Goal: Transaction & Acquisition: Purchase product/service

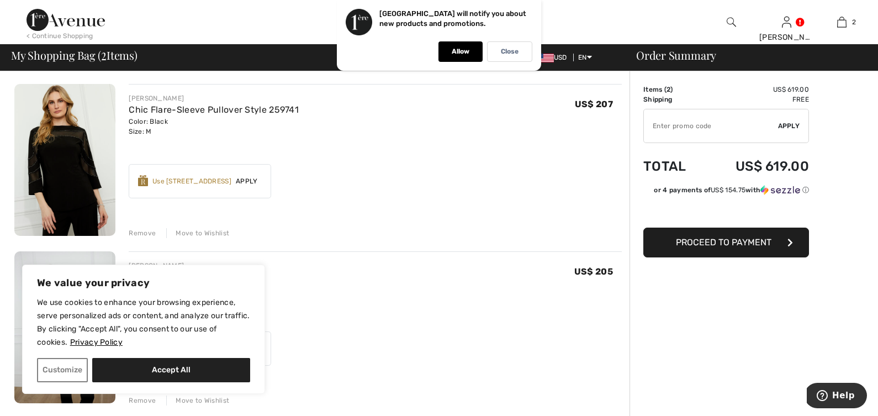
scroll to position [79, 0]
click at [146, 232] on div "Remove" at bounding box center [142, 232] width 27 height 10
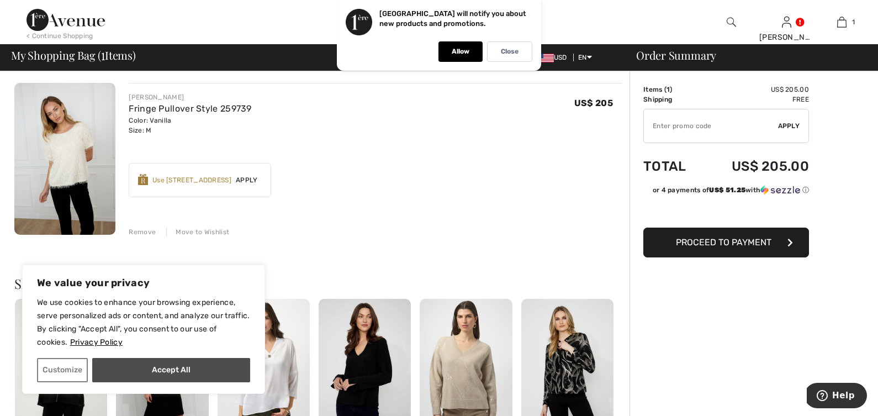
click at [229, 367] on button "Accept All" at bounding box center [171, 370] width 158 height 24
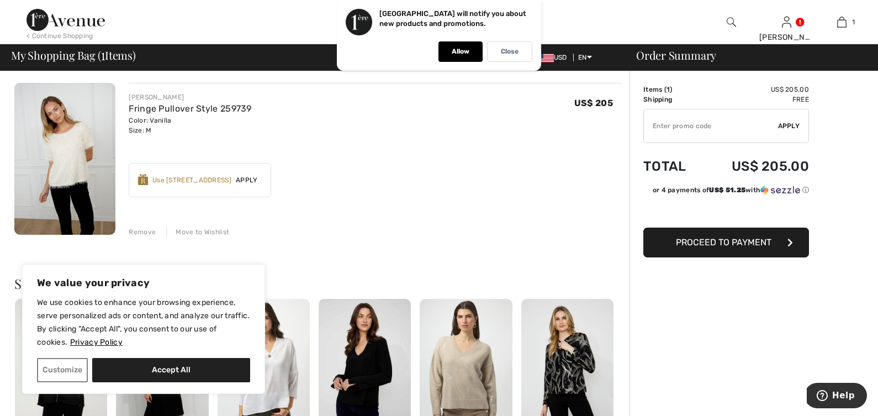
checkbox input "true"
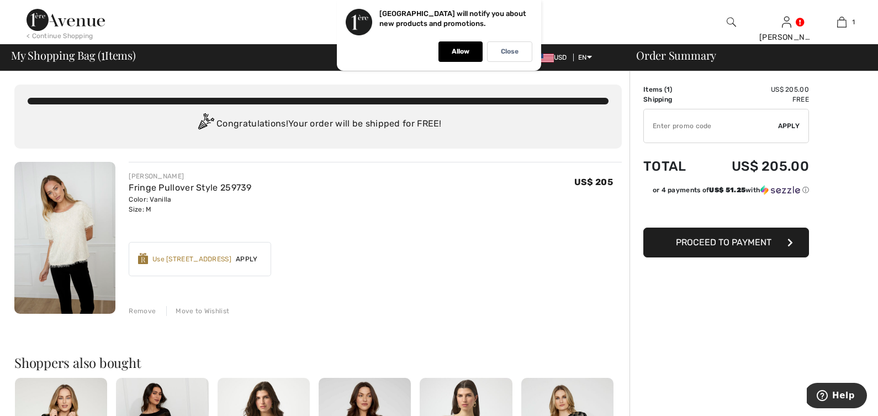
scroll to position [0, 0]
click at [515, 51] on p "Close" at bounding box center [510, 51] width 18 height 8
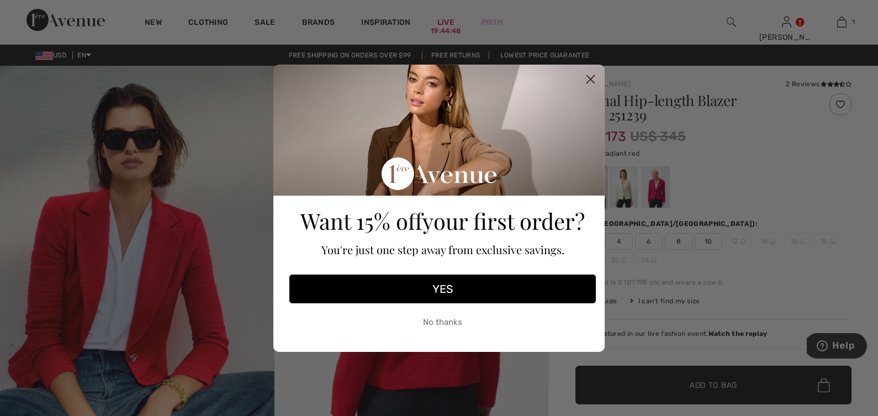
click at [593, 80] on circle "Close dialog" at bounding box center [590, 79] width 18 height 18
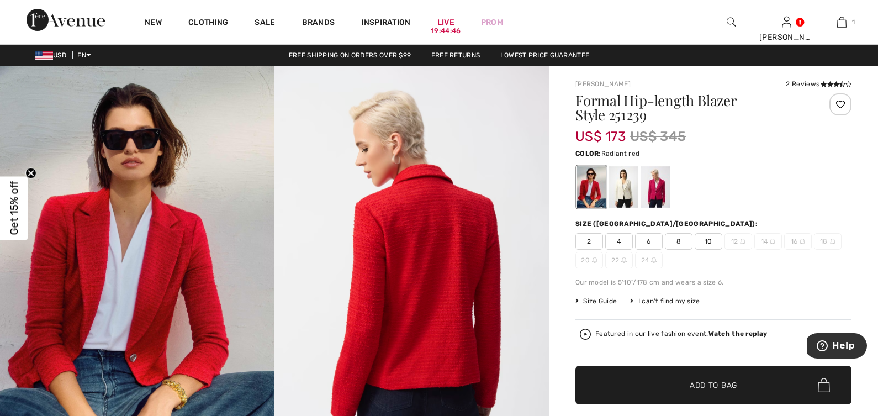
click at [591, 181] on div at bounding box center [591, 186] width 29 height 41
click at [682, 241] on span "8" at bounding box center [679, 241] width 28 height 17
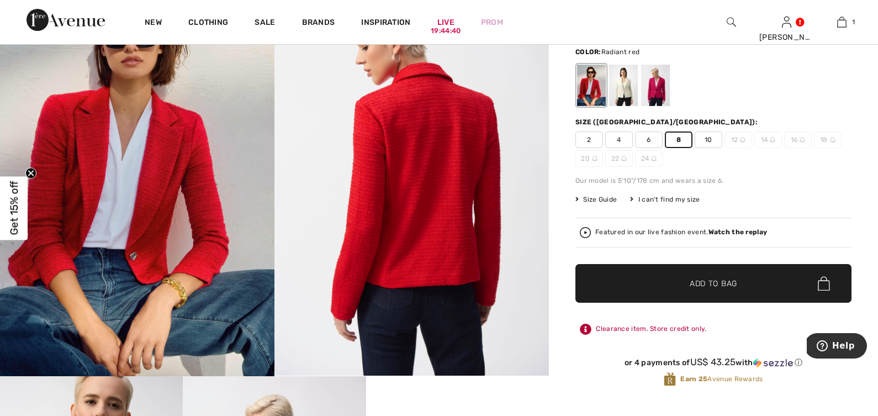
scroll to position [116, 0]
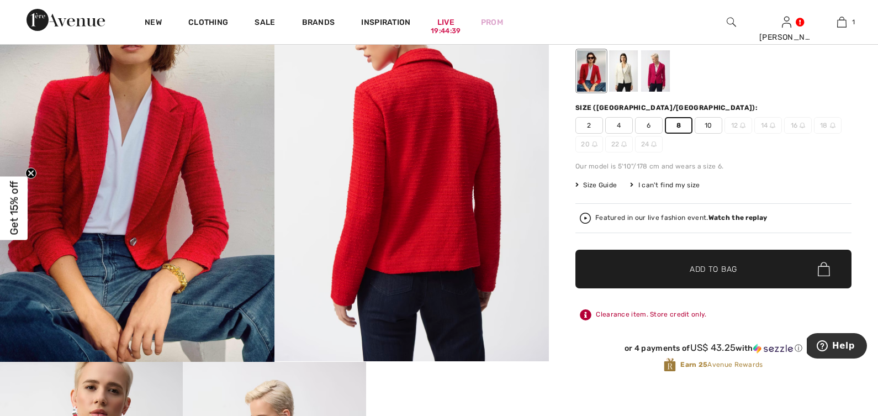
click at [701, 271] on span "Add to Bag" at bounding box center [713, 269] width 47 height 12
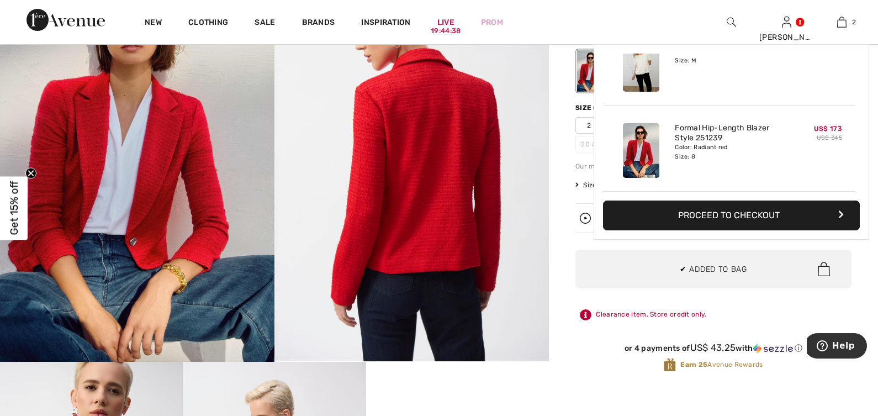
scroll to position [0, 0]
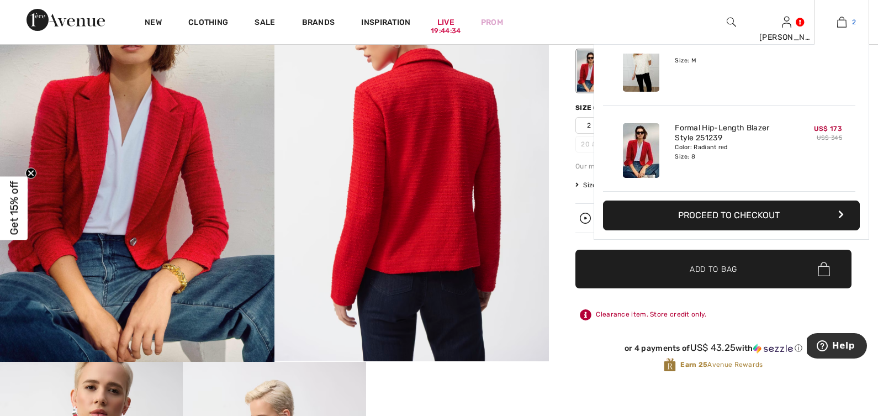
click at [840, 22] on img at bounding box center [841, 21] width 9 height 13
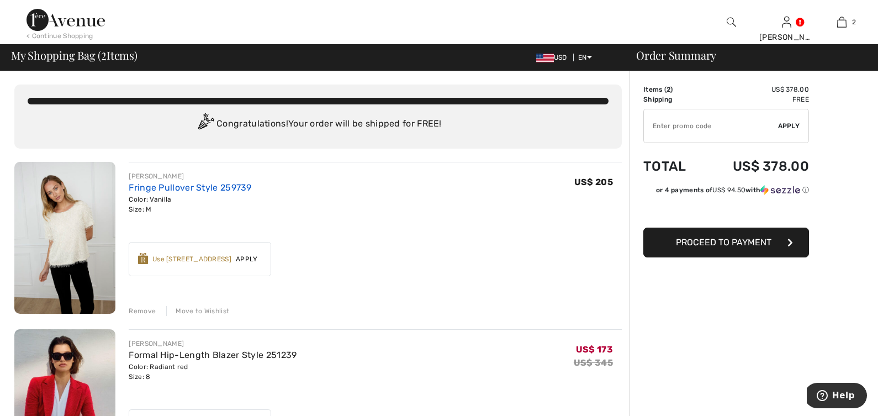
click at [184, 187] on link "Fringe Pullover Style 259739" at bounding box center [190, 187] width 123 height 10
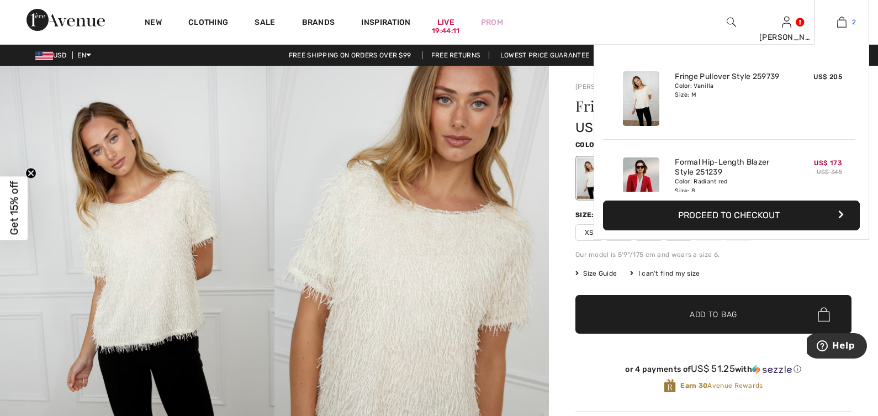
click at [841, 18] on img at bounding box center [841, 21] width 9 height 13
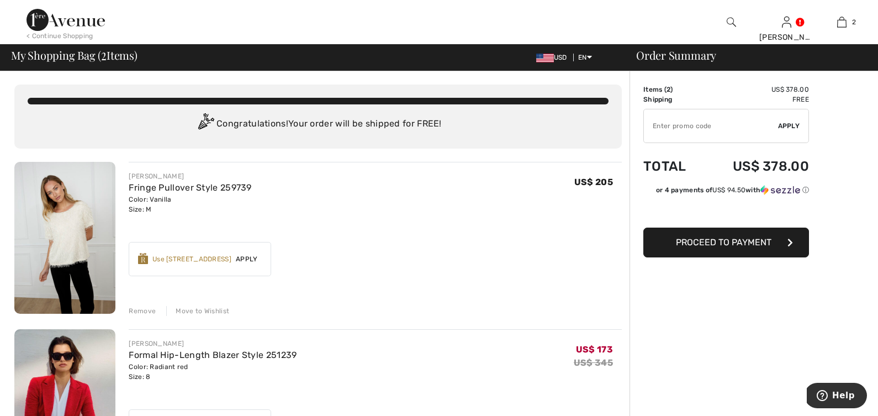
click at [200, 310] on div "Move to Wishlist" at bounding box center [197, 311] width 63 height 10
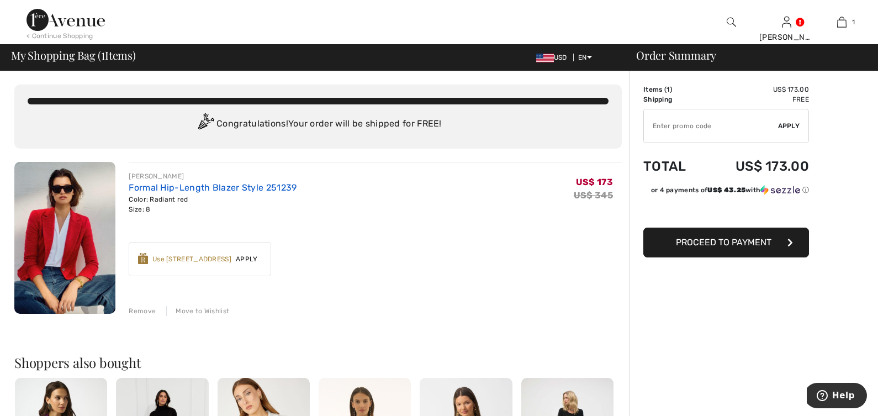
click at [177, 189] on link "Formal Hip-Length Blazer Style 251239" at bounding box center [213, 187] width 168 height 10
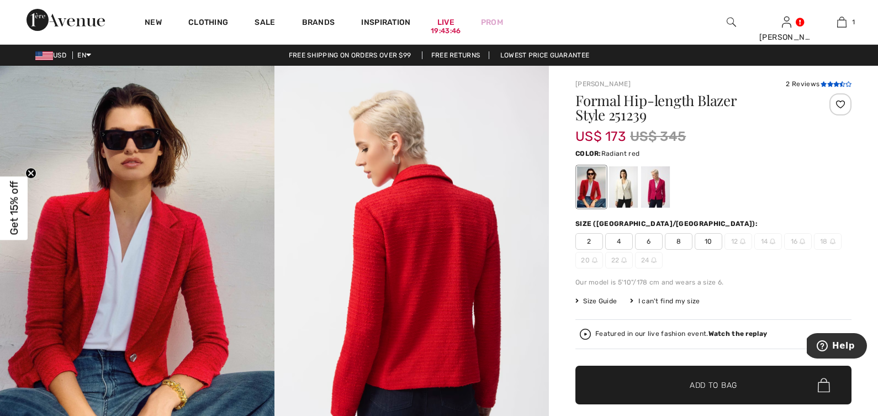
click at [831, 84] on icon at bounding box center [830, 84] width 6 height 6
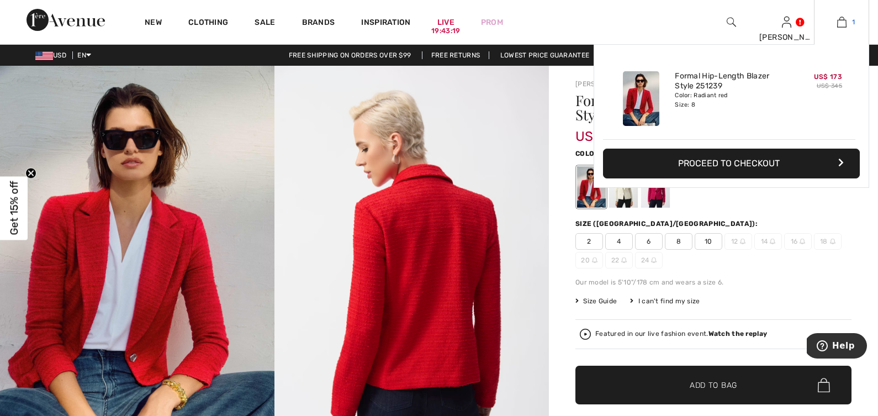
click at [843, 22] on img at bounding box center [841, 21] width 9 height 13
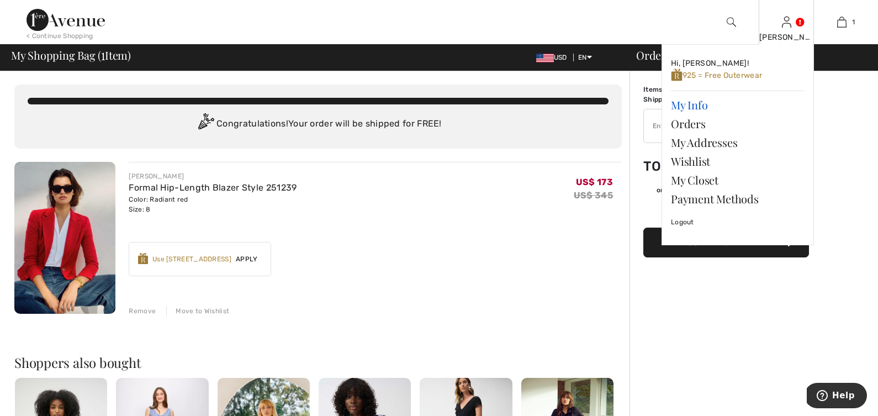
click at [698, 106] on link "My Info" at bounding box center [738, 105] width 134 height 19
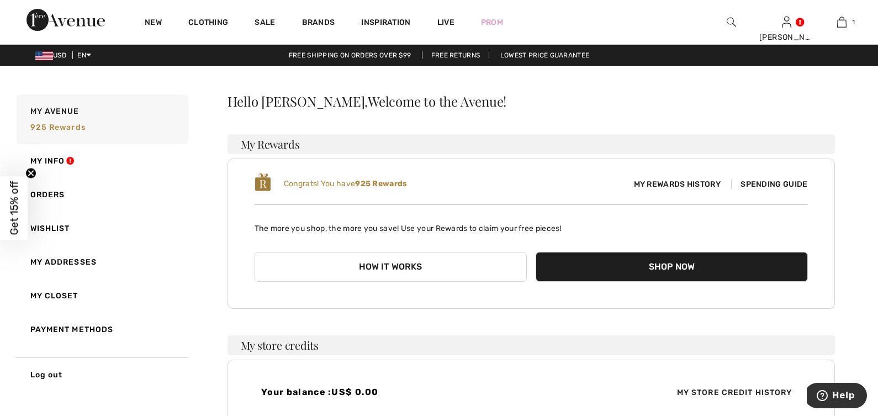
click at [794, 184] on span "Spending Guide" at bounding box center [769, 183] width 76 height 9
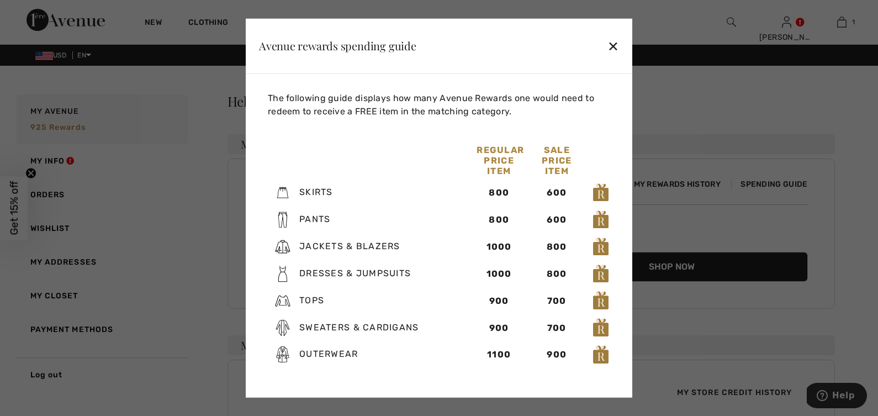
click at [615, 47] on div "✕" at bounding box center [613, 45] width 12 height 23
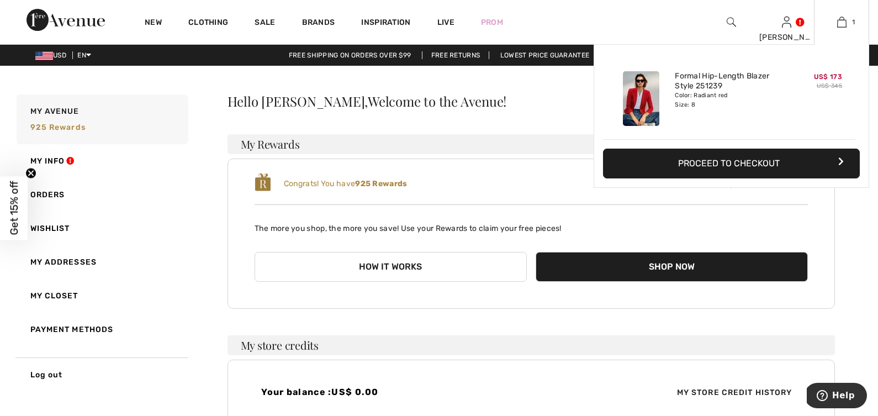
click at [787, 167] on button "Proceed to Checkout" at bounding box center [731, 164] width 257 height 30
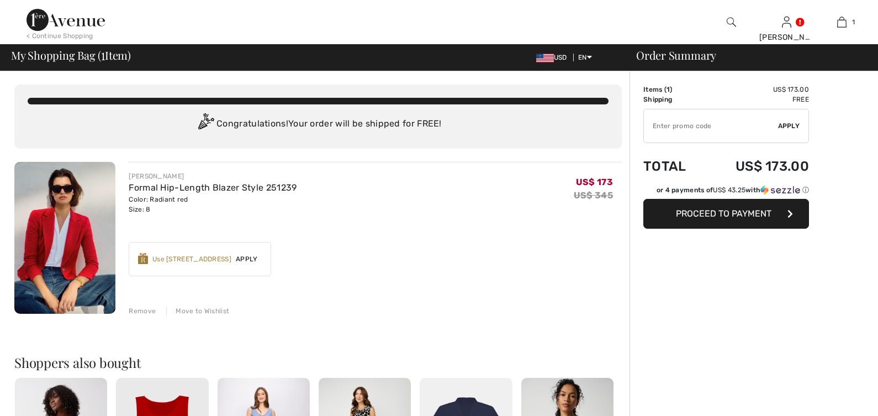
checkbox input "true"
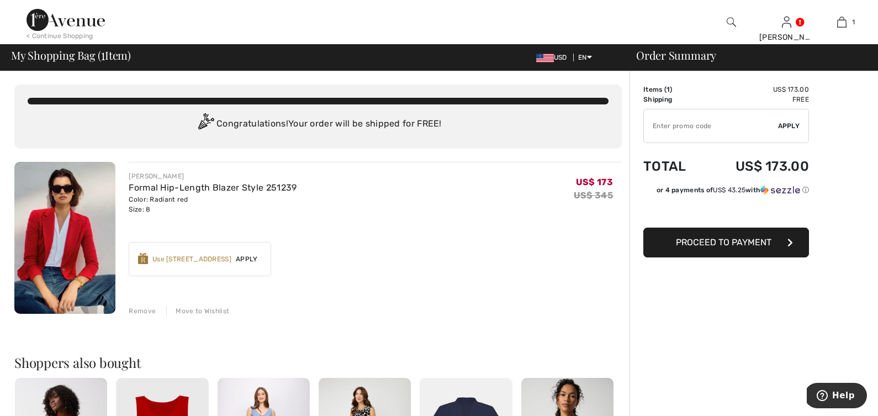
drag, startPoint x: 251, startPoint y: 257, endPoint x: 272, endPoint y: 259, distance: 21.0
click at [251, 257] on span "Apply" at bounding box center [246, 259] width 31 height 10
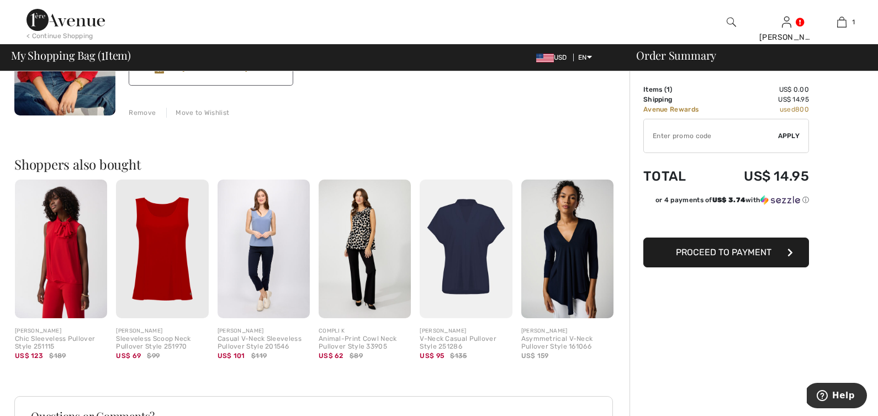
scroll to position [199, 0]
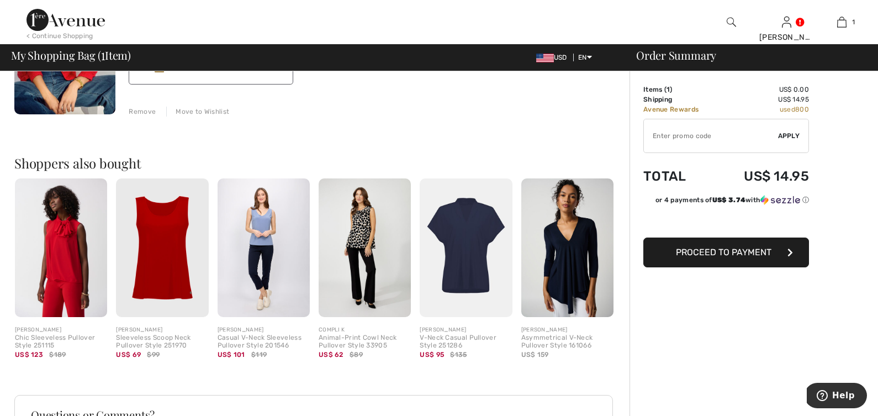
click at [167, 228] on img at bounding box center [162, 247] width 92 height 139
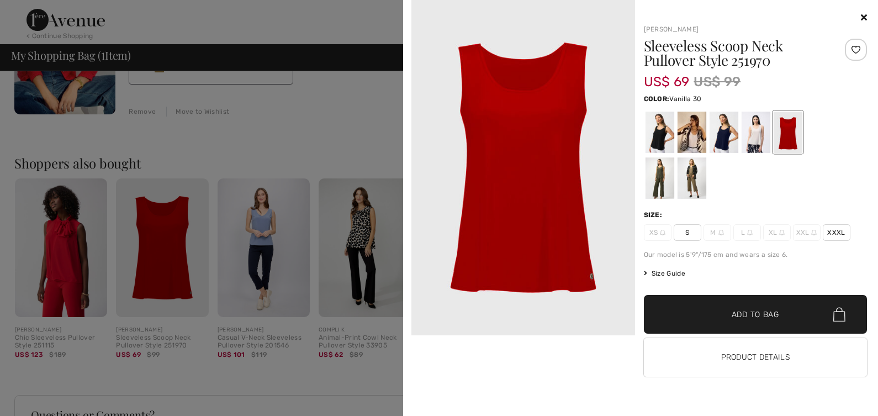
click at [696, 138] on div at bounding box center [691, 132] width 29 height 41
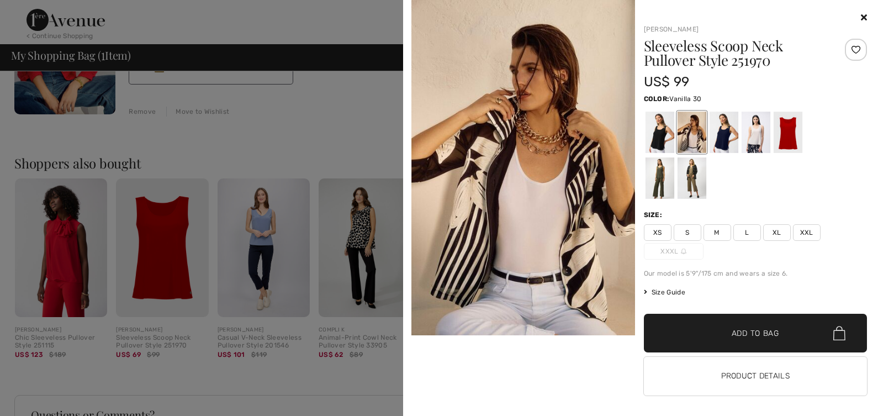
click at [721, 231] on span "M" at bounding box center [717, 232] width 28 height 17
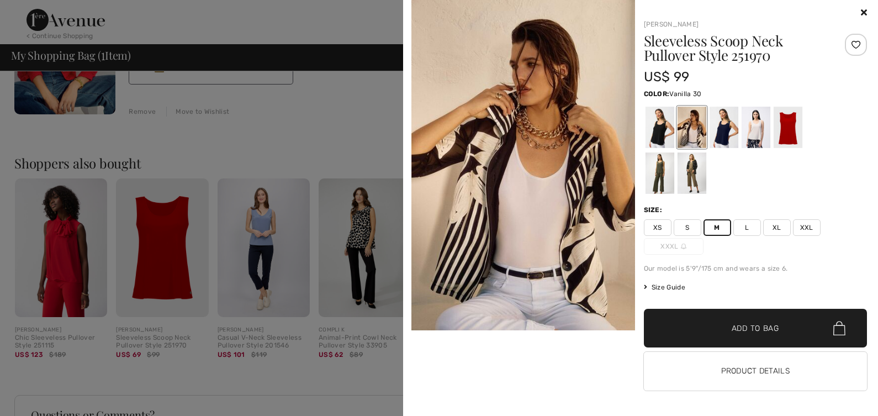
scroll to position [5, 0]
click at [759, 332] on span "Add to Bag" at bounding box center [755, 328] width 47 height 12
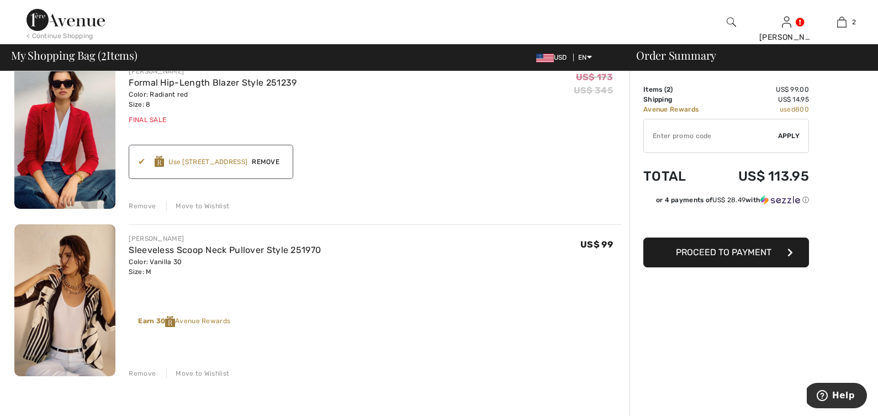
scroll to position [96, 0]
click at [745, 251] on span "Proceed to Payment" at bounding box center [724, 252] width 96 height 10
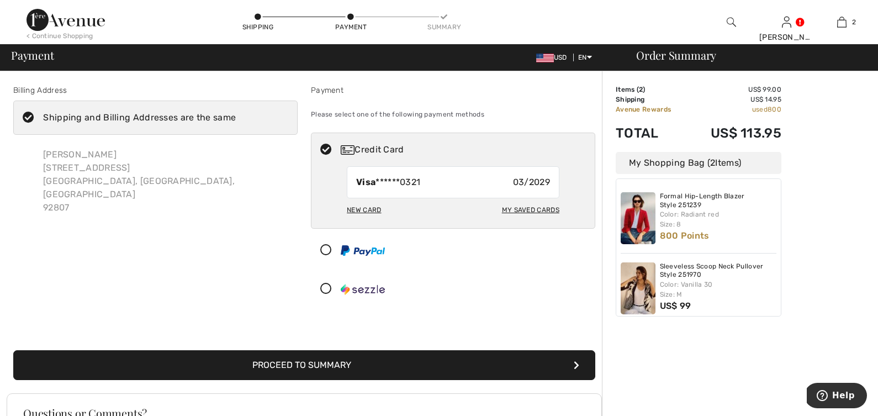
click at [536, 209] on div "My Saved Cards" at bounding box center [530, 209] width 57 height 19
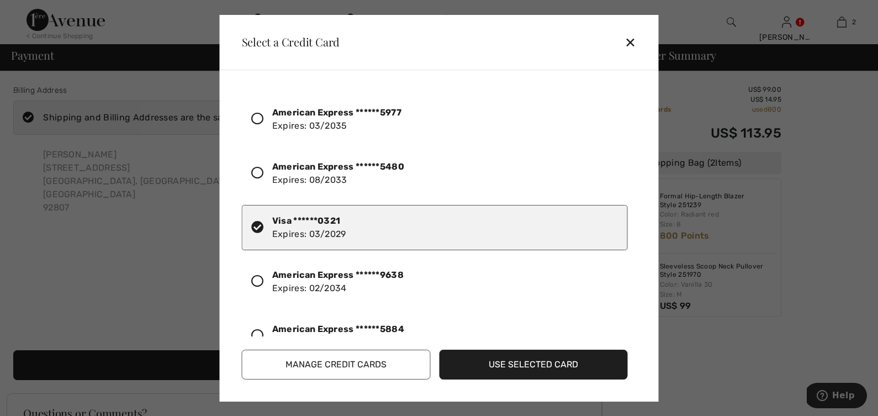
click at [631, 46] on div "✕" at bounding box center [634, 41] width 20 height 23
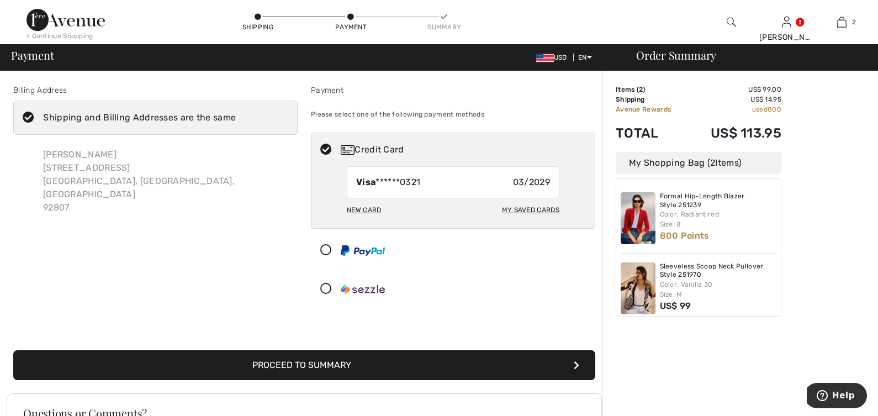
click at [369, 209] on div "New Card" at bounding box center [364, 209] width 34 height 19
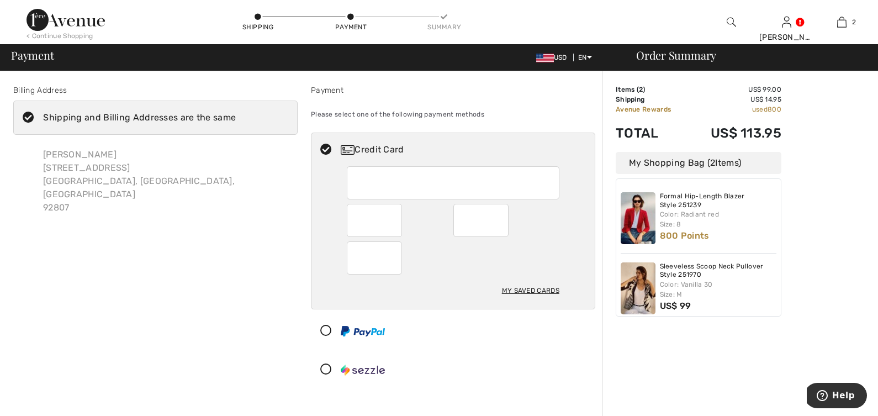
click at [356, 253] on iframe at bounding box center [375, 257] width 39 height 25
radio input "true"
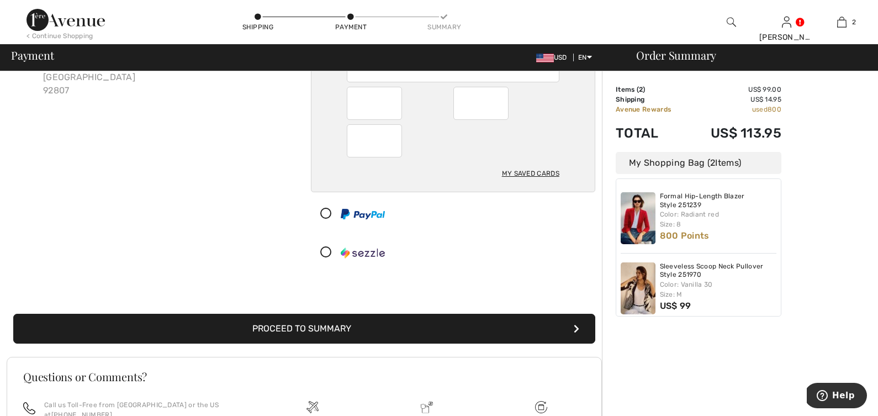
scroll to position [119, 0]
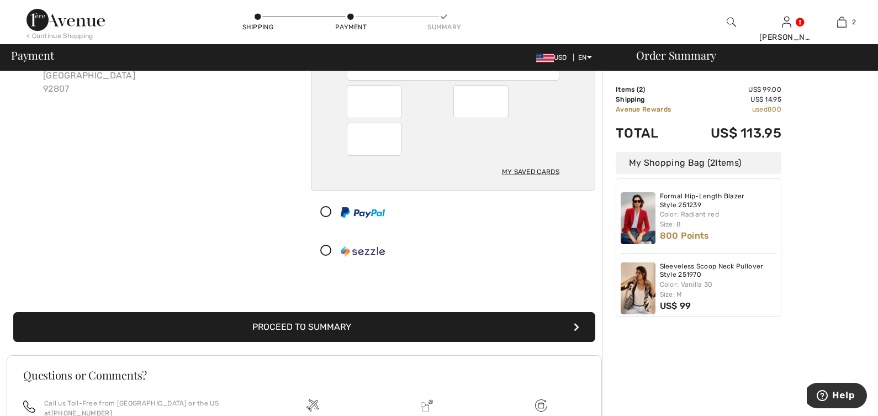
click at [536, 324] on button "Proceed to Summary" at bounding box center [304, 327] width 582 height 30
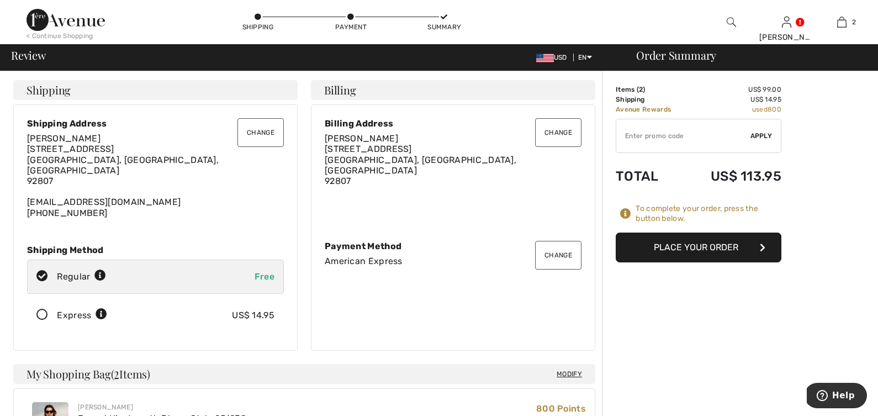
click at [257, 129] on button "Change" at bounding box center [260, 132] width 46 height 29
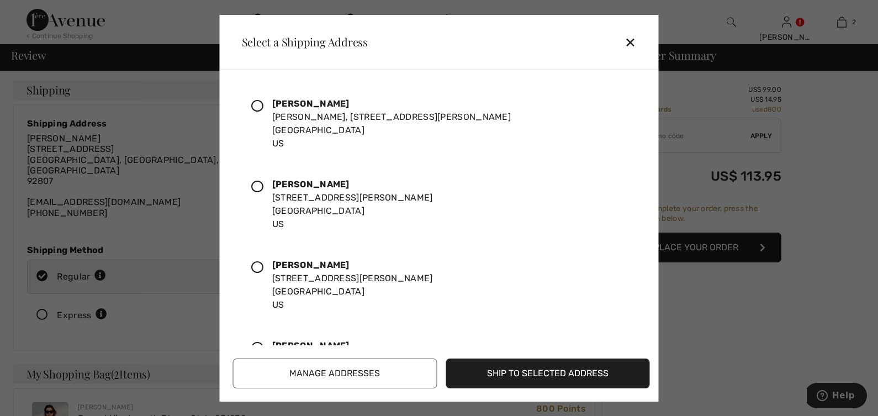
click at [254, 184] on icon at bounding box center [257, 187] width 12 height 12
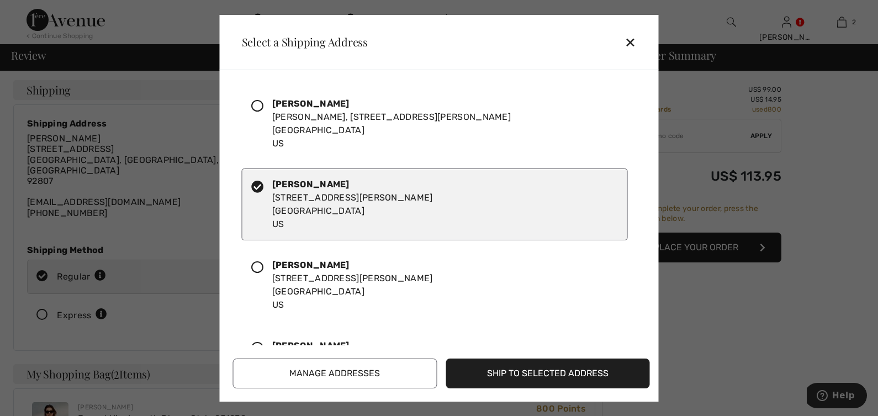
click at [560, 375] on button "Ship to Selected Address" at bounding box center [548, 373] width 204 height 30
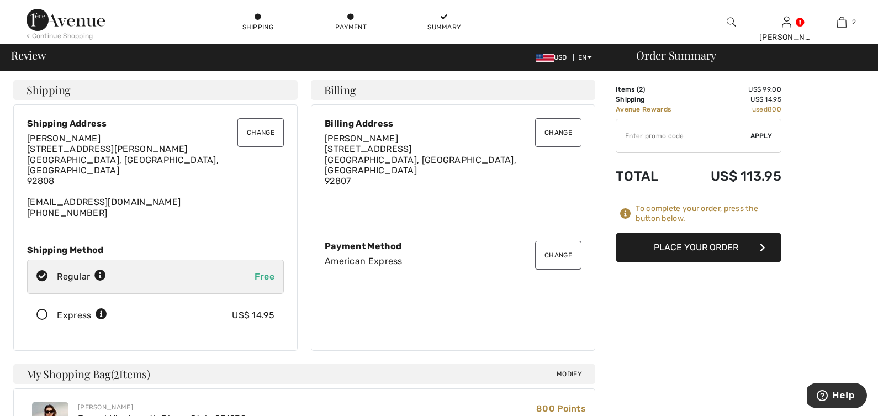
click at [561, 135] on button "Change" at bounding box center [558, 132] width 46 height 29
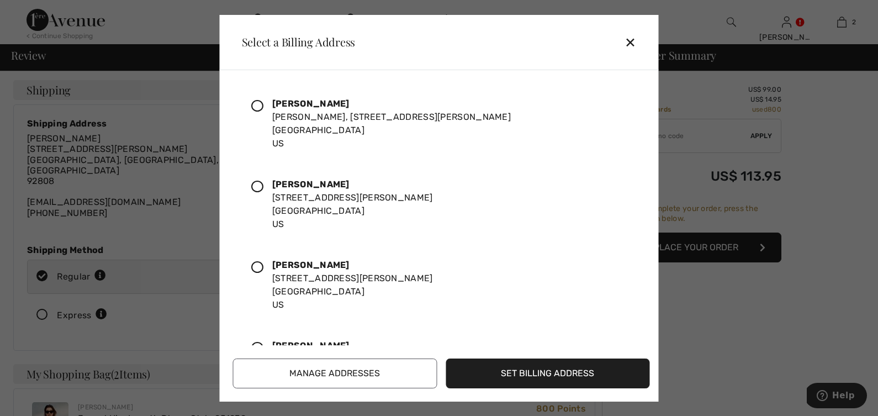
click at [262, 187] on icon at bounding box center [257, 187] width 12 height 12
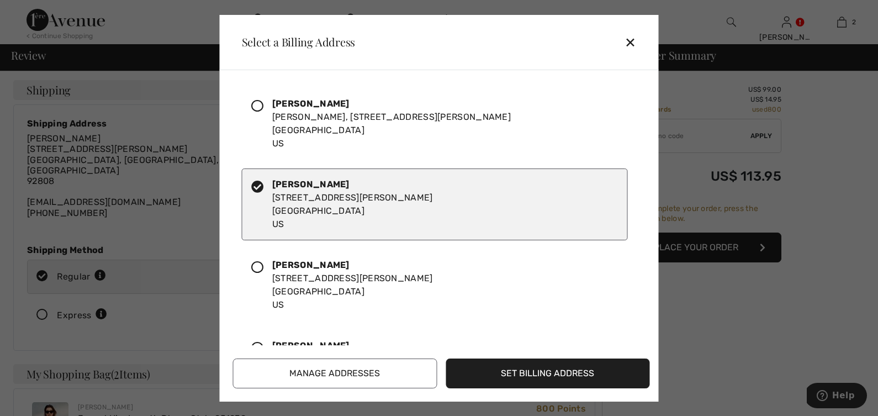
click at [571, 376] on button "Set Billing Address" at bounding box center [548, 373] width 204 height 30
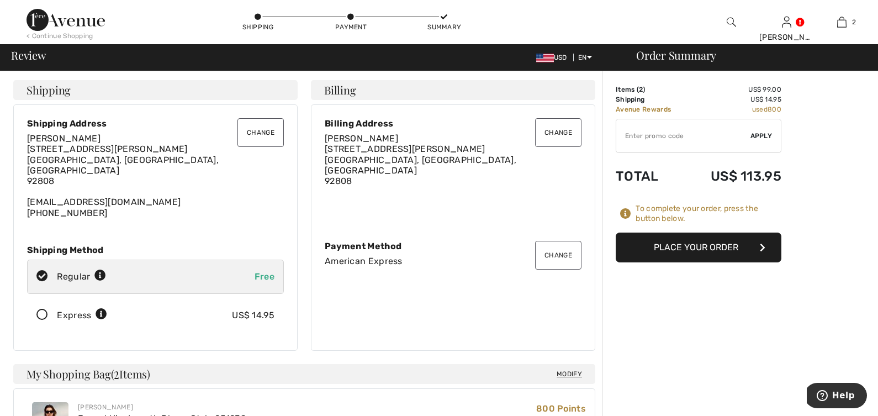
click at [42, 309] on icon at bounding box center [42, 315] width 29 height 12
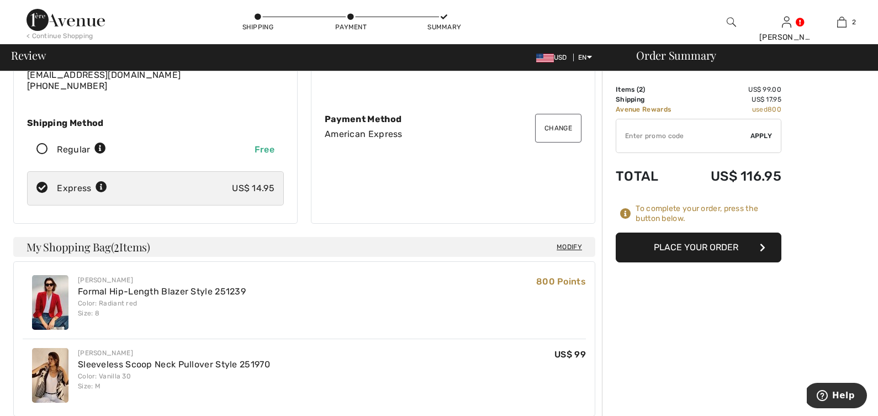
scroll to position [128, 0]
click at [712, 245] on button "Place Your Order" at bounding box center [699, 247] width 166 height 30
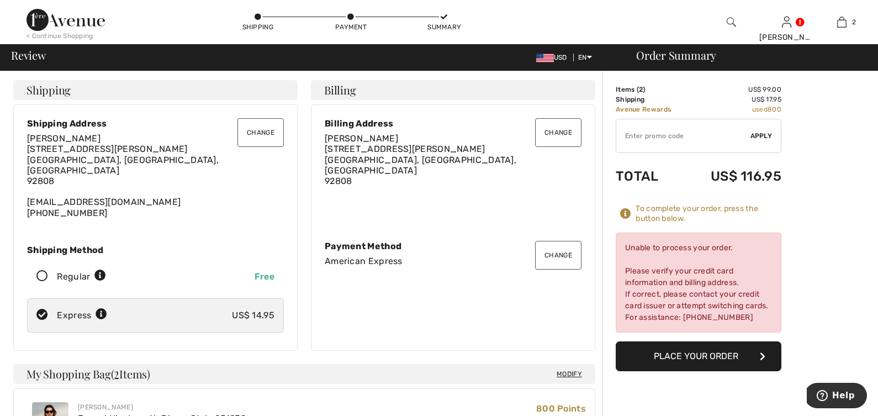
scroll to position [0, 0]
click at [554, 249] on button "Change" at bounding box center [558, 255] width 46 height 29
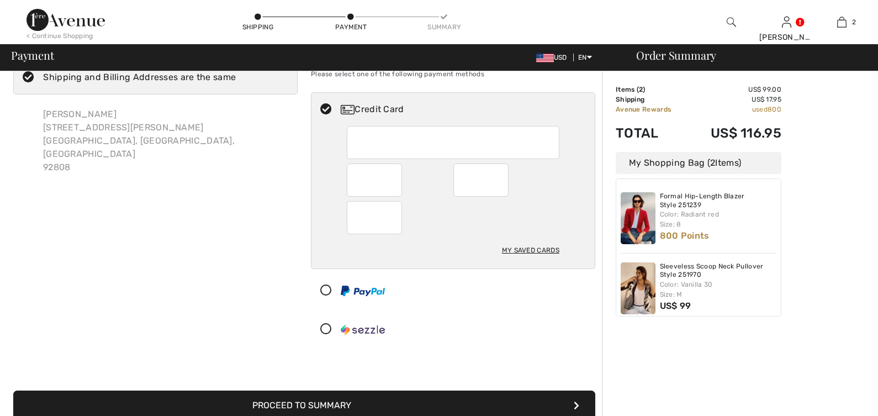
click at [359, 142] on div at bounding box center [453, 142] width 213 height 33
radio input "true"
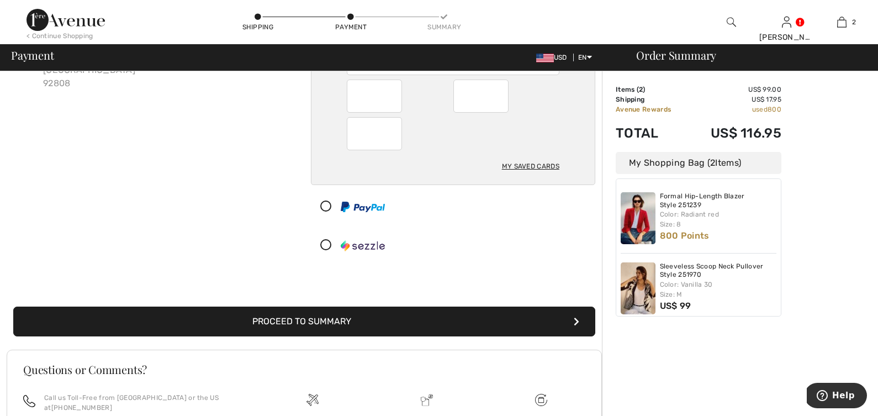
scroll to position [144, 0]
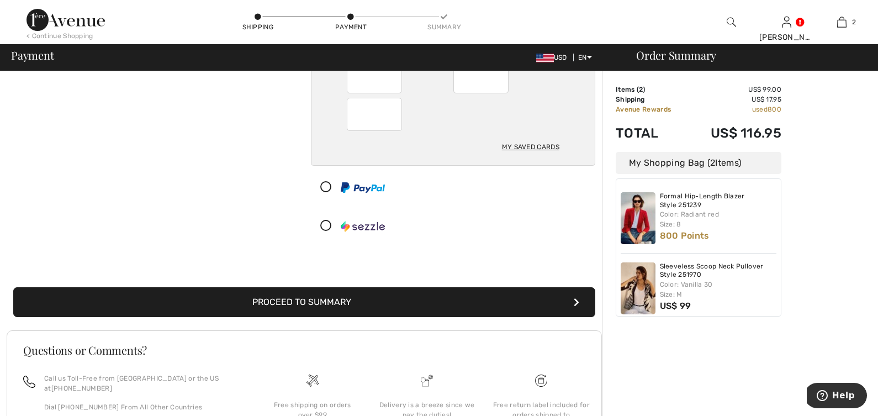
click at [467, 304] on button "Proceed to Summary" at bounding box center [304, 302] width 582 height 30
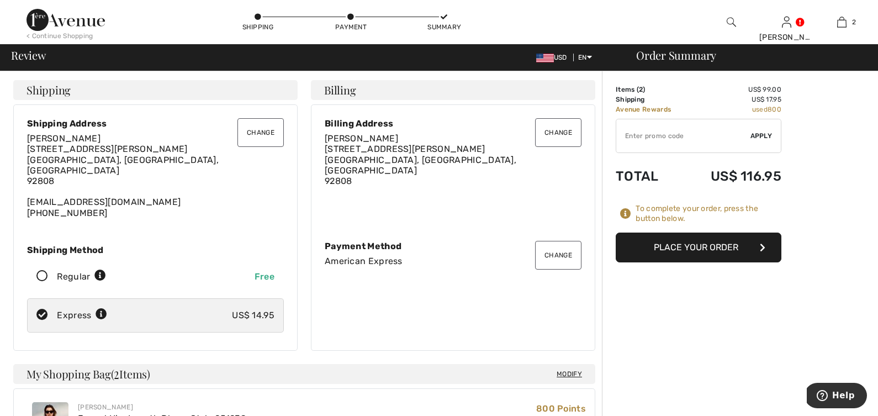
click at [716, 251] on button "Place Your Order" at bounding box center [699, 247] width 166 height 30
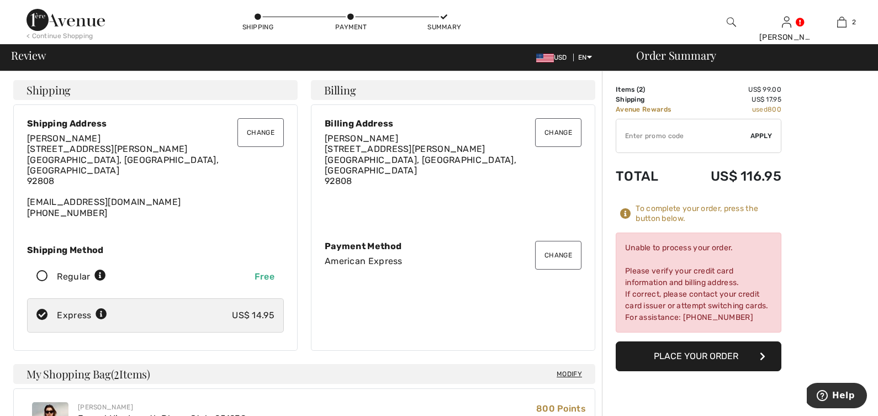
scroll to position [9, 0]
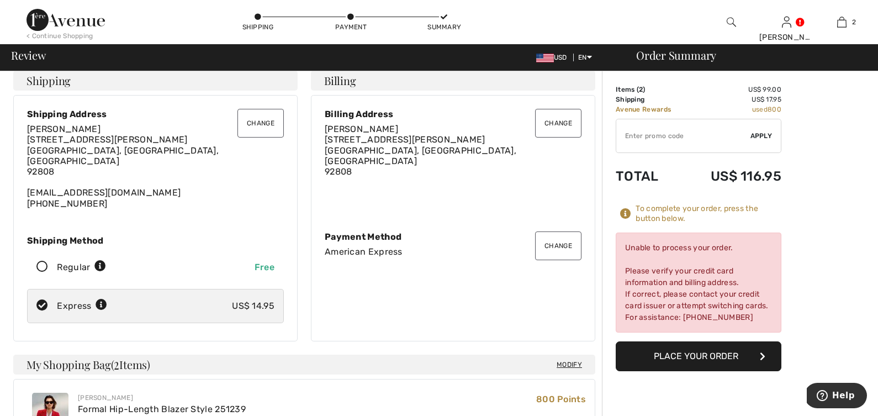
click at [553, 239] on button "Change" at bounding box center [558, 245] width 46 height 29
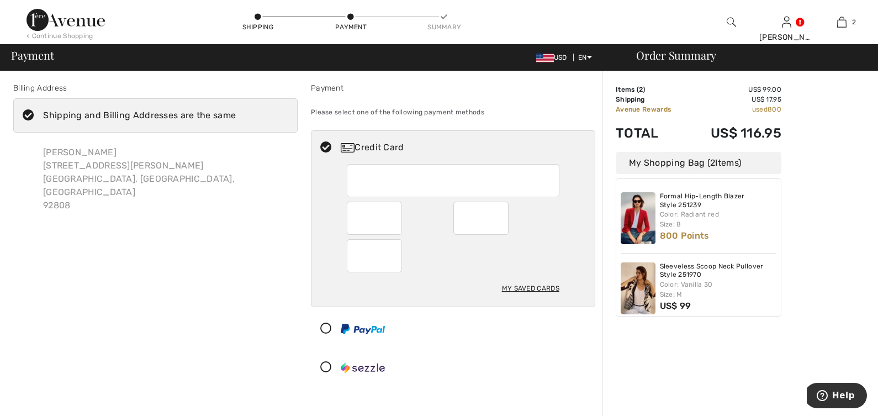
scroll to position [3, 0]
click at [356, 178] on iframe at bounding box center [454, 179] width 197 height 25
radio input "true"
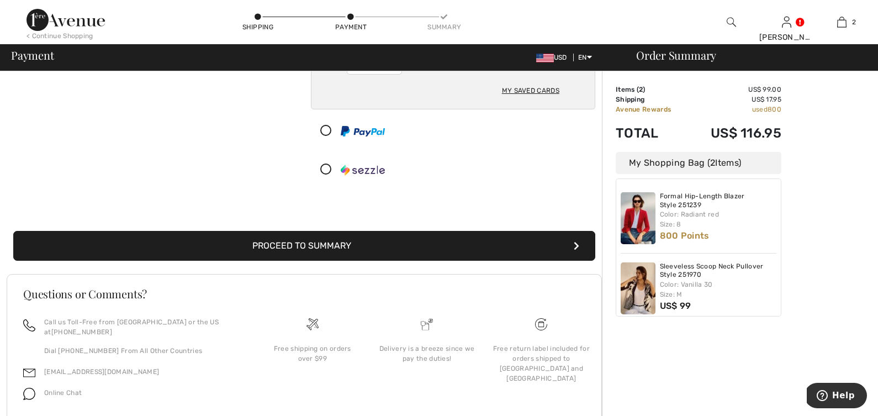
scroll to position [206, 0]
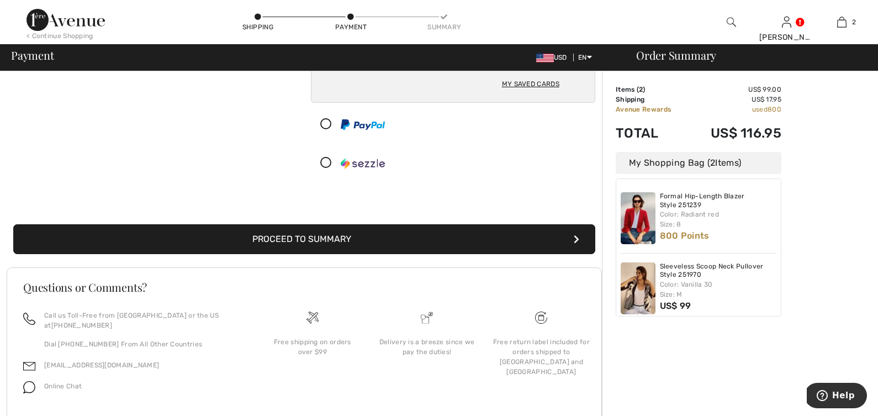
click at [368, 240] on button "Proceed to Summary" at bounding box center [304, 239] width 582 height 30
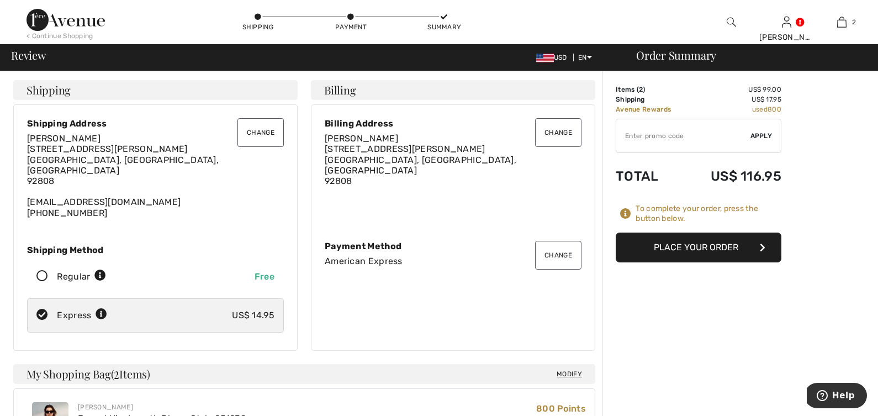
click at [698, 250] on button "Place Your Order" at bounding box center [699, 247] width 166 height 30
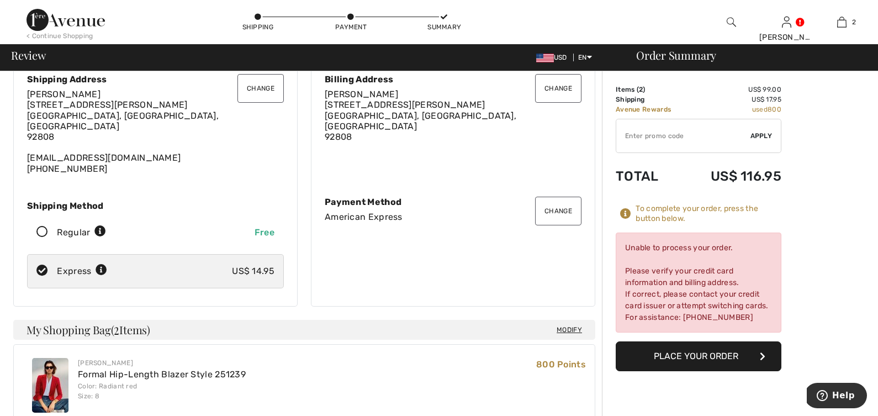
scroll to position [46, 0]
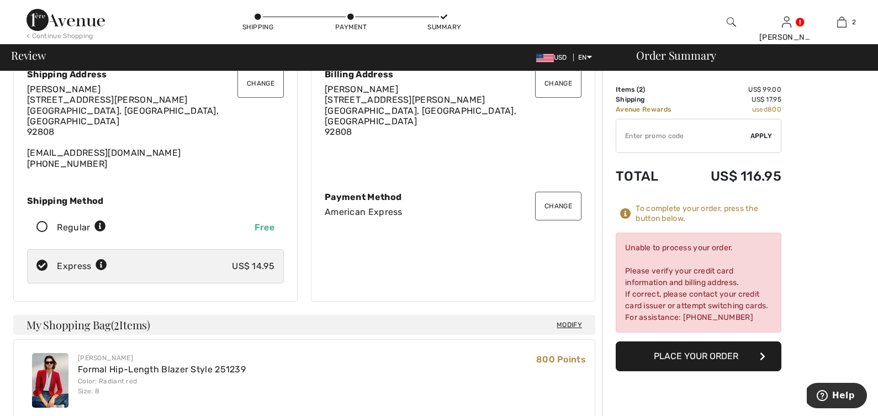
click at [566, 205] on button "Change" at bounding box center [558, 206] width 46 height 29
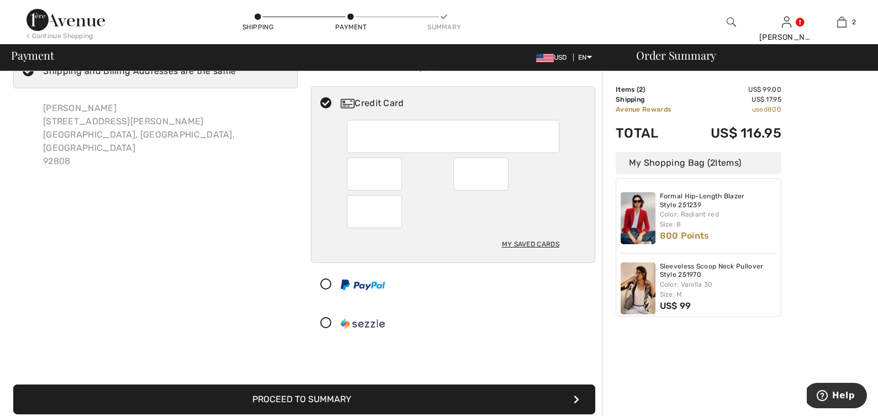
click at [548, 248] on div "My Saved Cards" at bounding box center [530, 244] width 57 height 19
radio input "true"
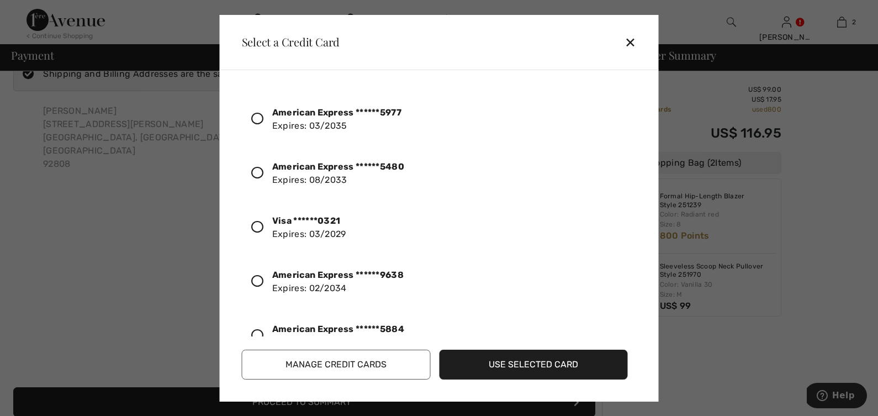
click at [258, 225] on icon at bounding box center [257, 227] width 12 height 12
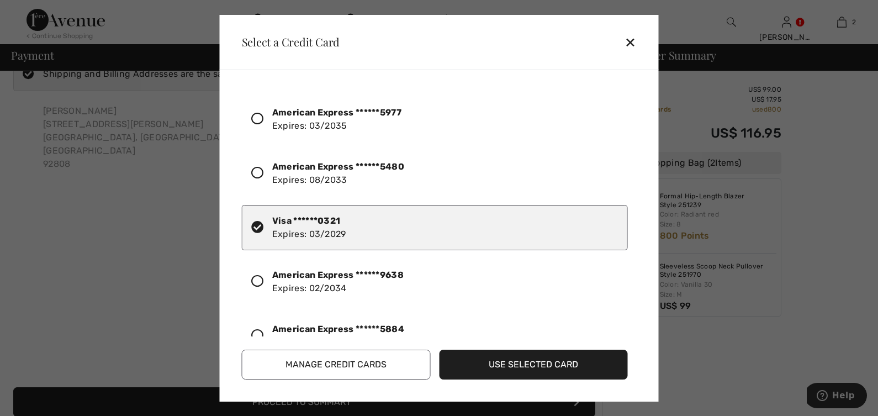
click at [550, 366] on button "Use Selected Card" at bounding box center [533, 364] width 189 height 30
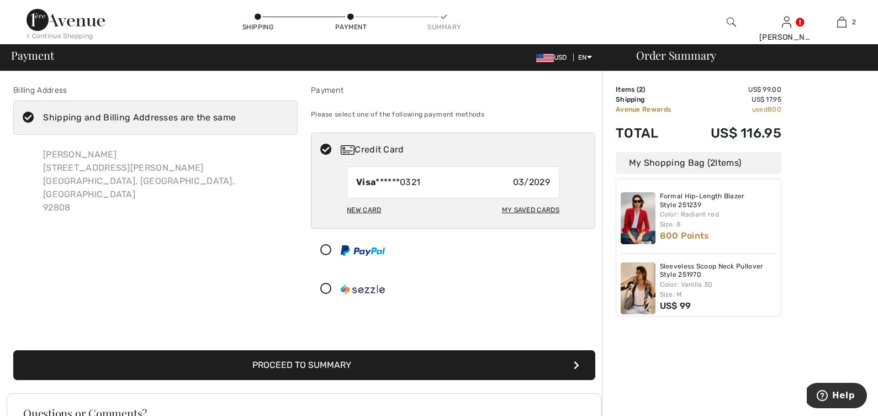
click at [554, 367] on button "Proceed to Summary" at bounding box center [304, 365] width 582 height 30
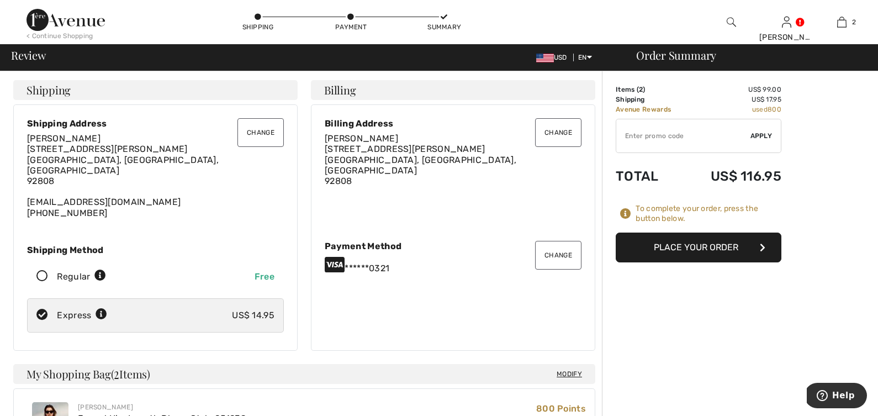
click at [712, 243] on button "Place Your Order" at bounding box center [699, 247] width 166 height 30
